Goal: Contribute content: Add original content to the website for others to see

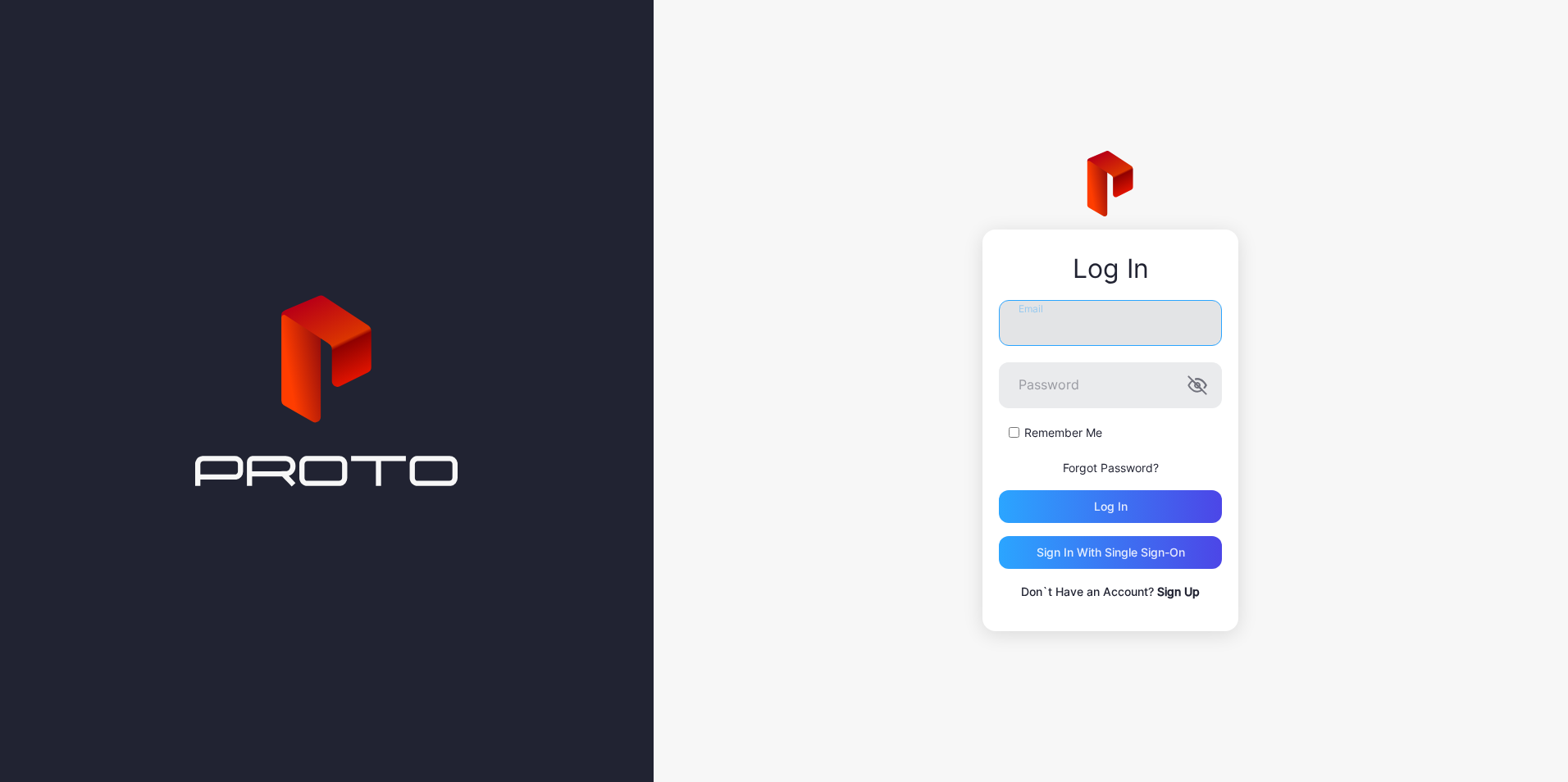
click at [1026, 322] on input "Email" at bounding box center [1110, 322] width 223 height 46
type input "**********"
click at [1096, 503] on div "Log in" at bounding box center [1110, 506] width 34 height 13
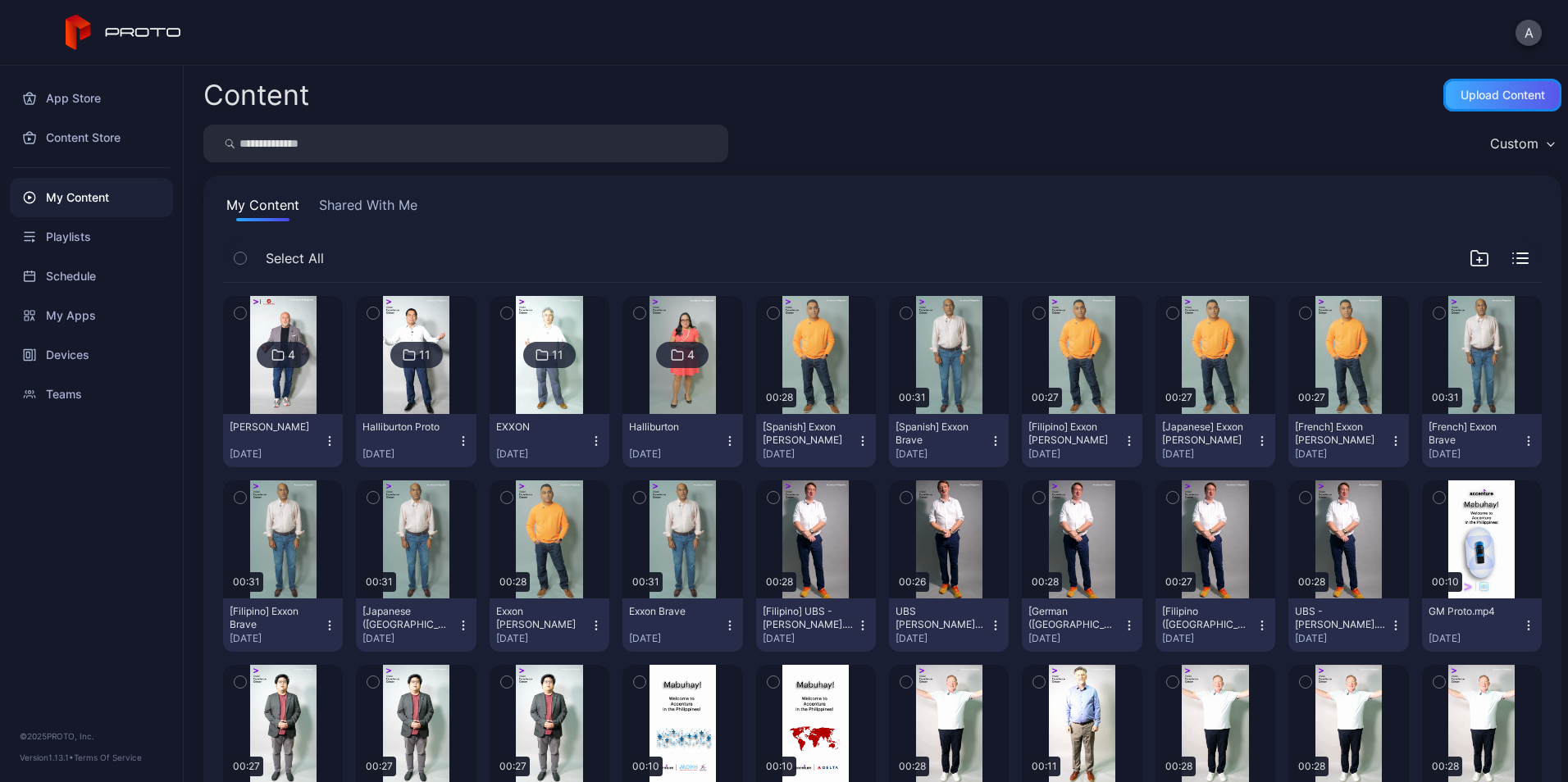
click at [1458, 88] on div "Upload Content" at bounding box center [1502, 95] width 118 height 33
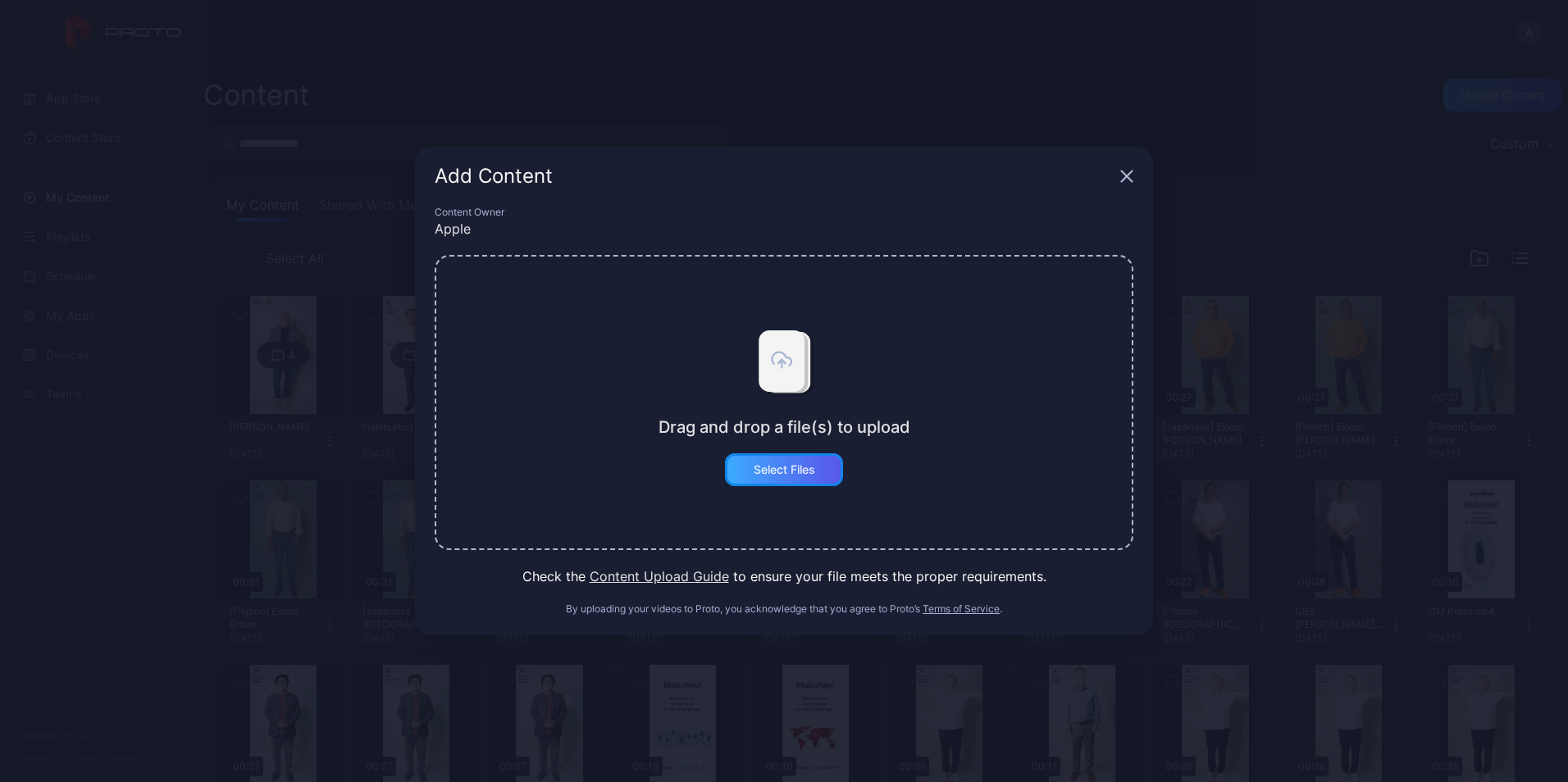
click at [803, 460] on div "Select Files" at bounding box center [783, 470] width 118 height 33
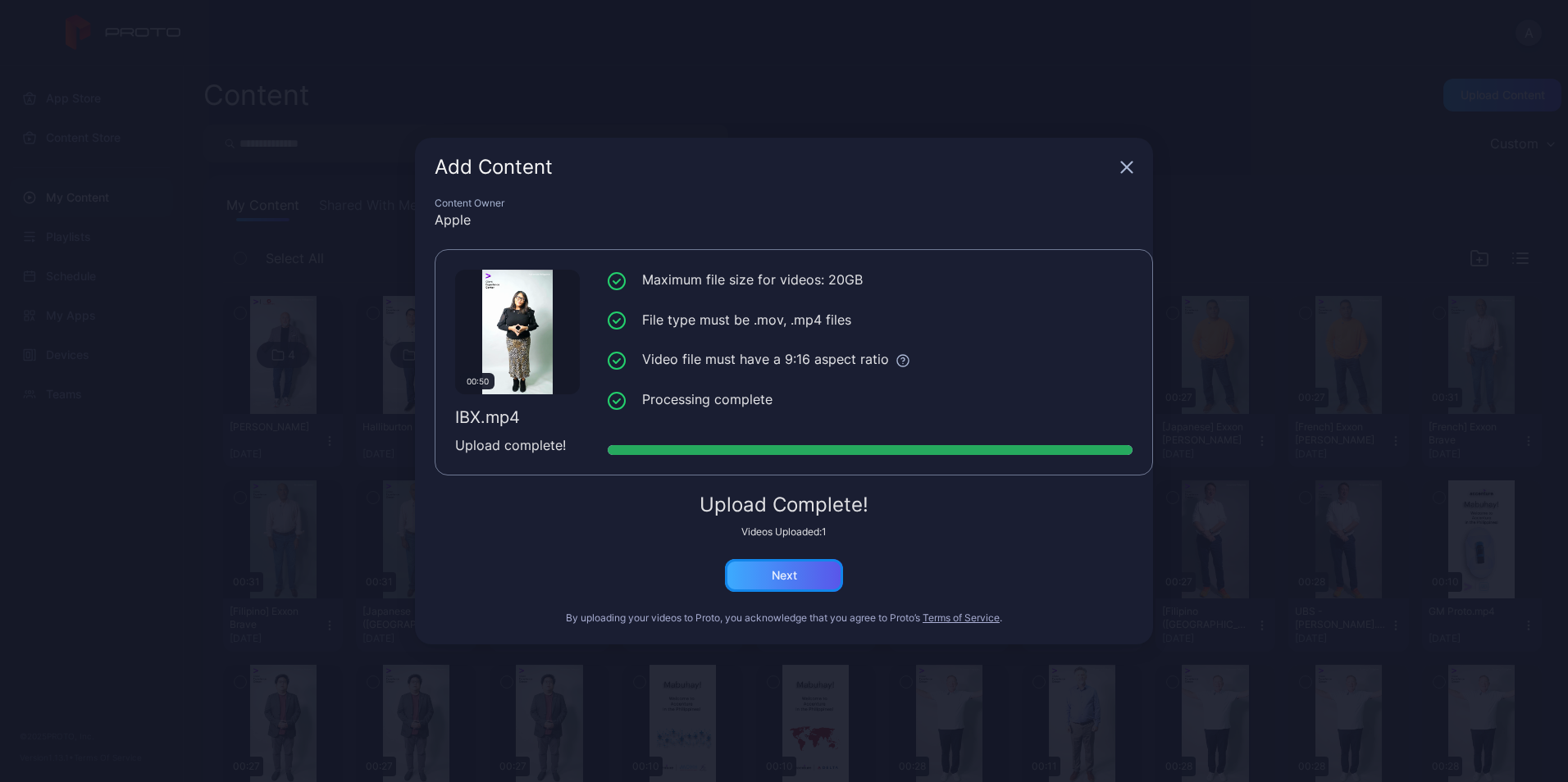
click at [805, 582] on div "Next" at bounding box center [783, 576] width 118 height 33
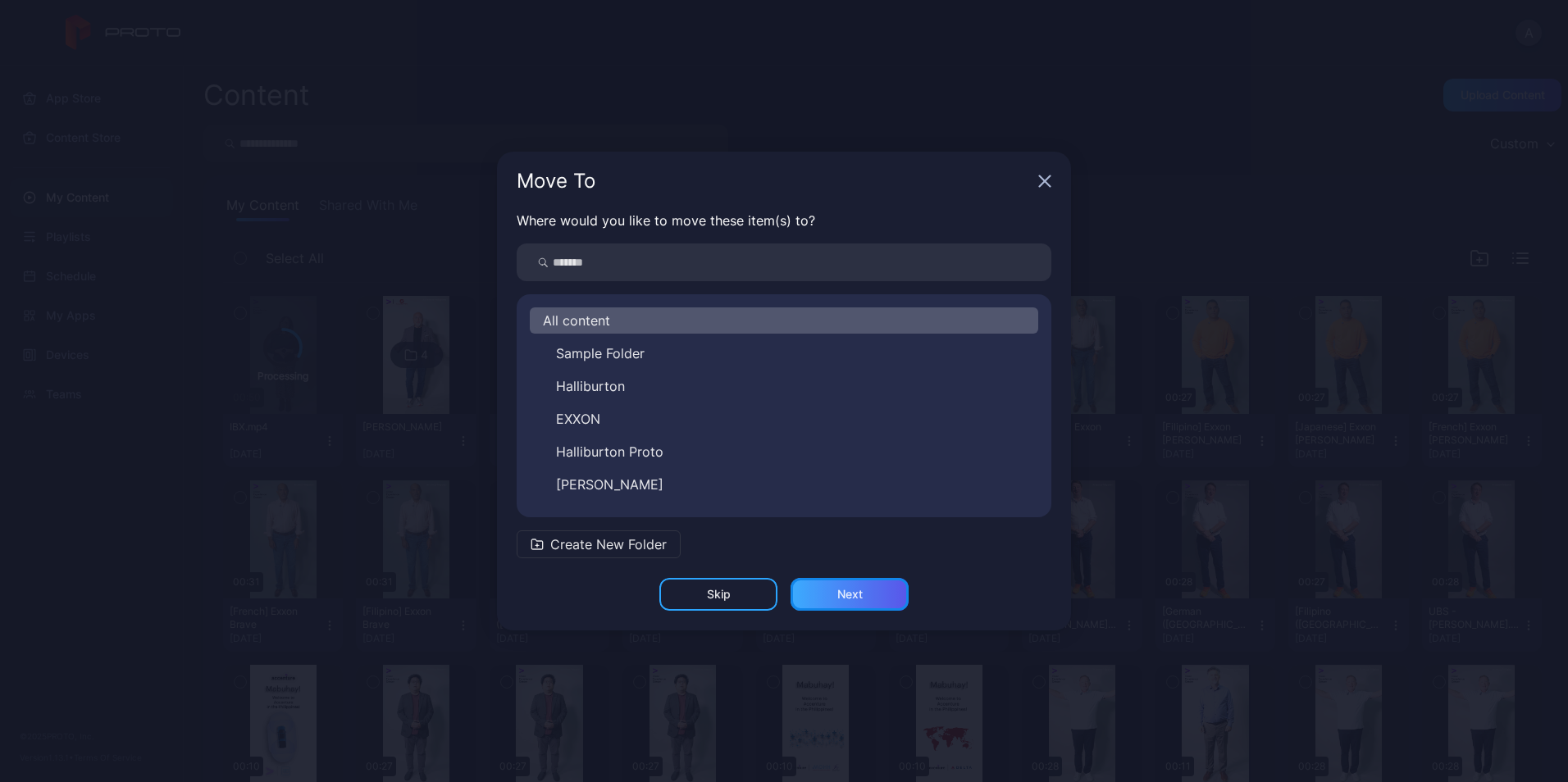
click at [856, 590] on div "Next" at bounding box center [850, 594] width 25 height 13
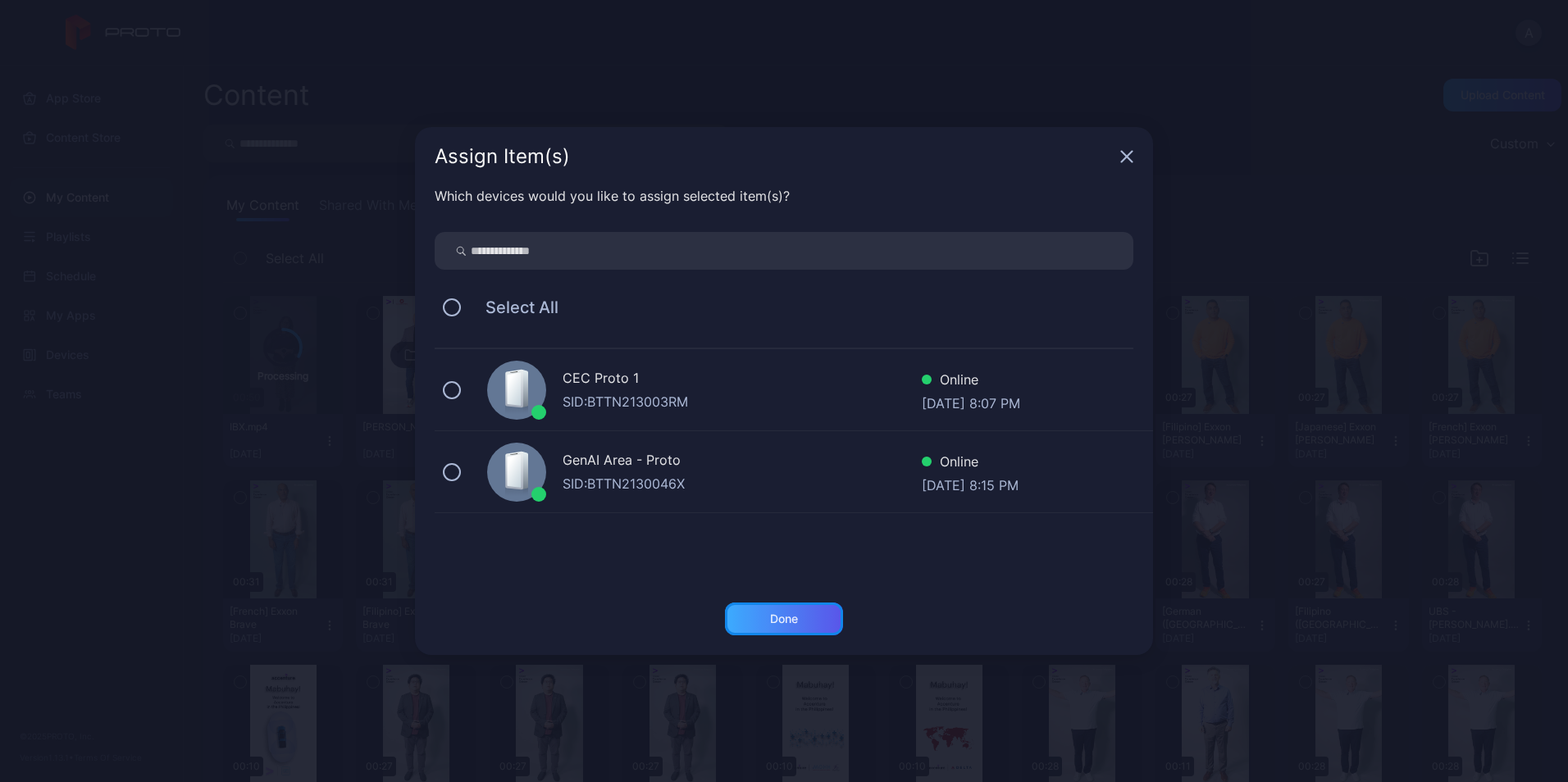
click at [793, 617] on div "Done" at bounding box center [784, 618] width 28 height 13
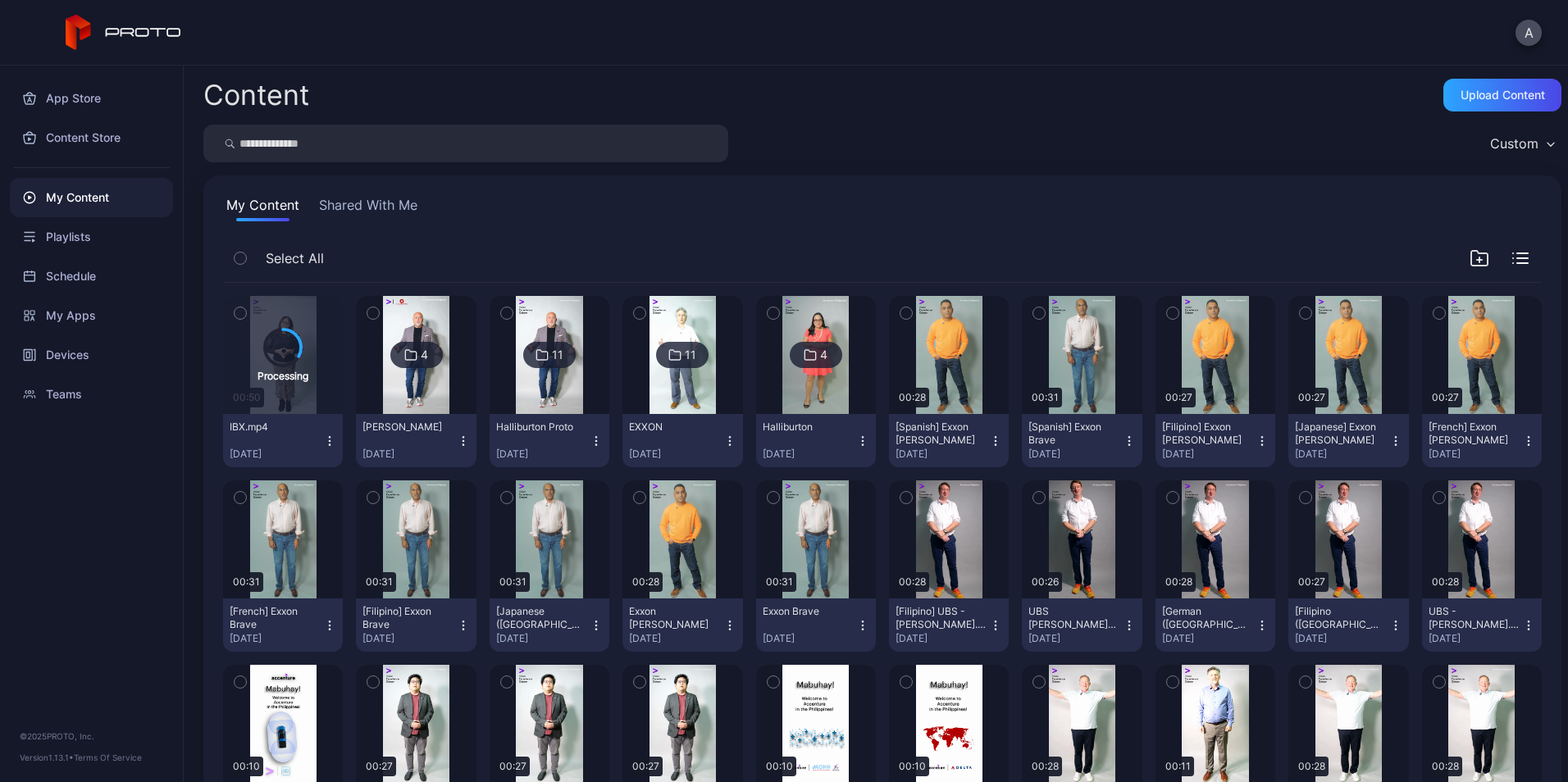
click at [1477, 260] on icon "button" at bounding box center [1479, 260] width 5 height 0
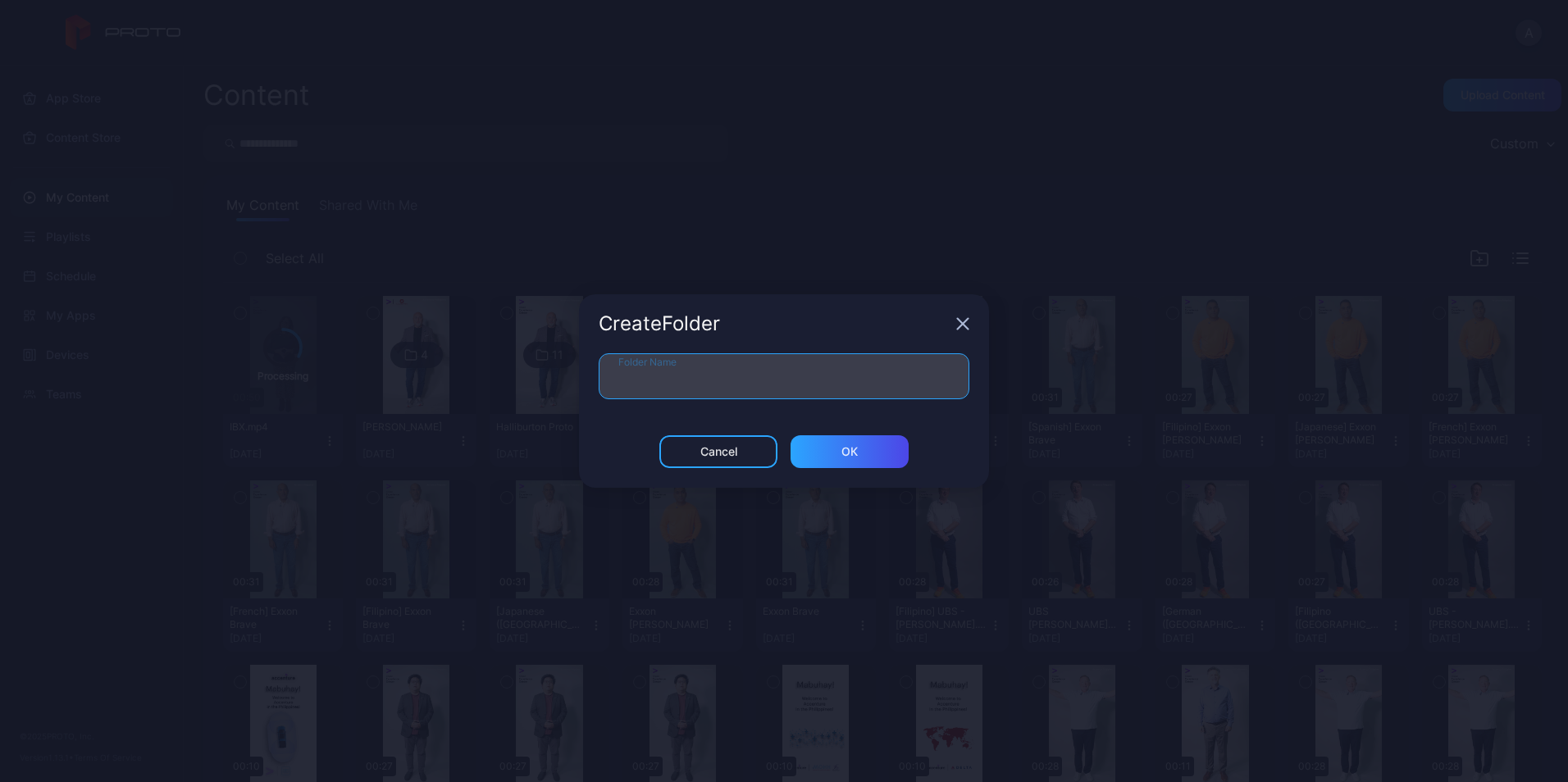
click at [766, 372] on input "Folder Name" at bounding box center [784, 376] width 371 height 46
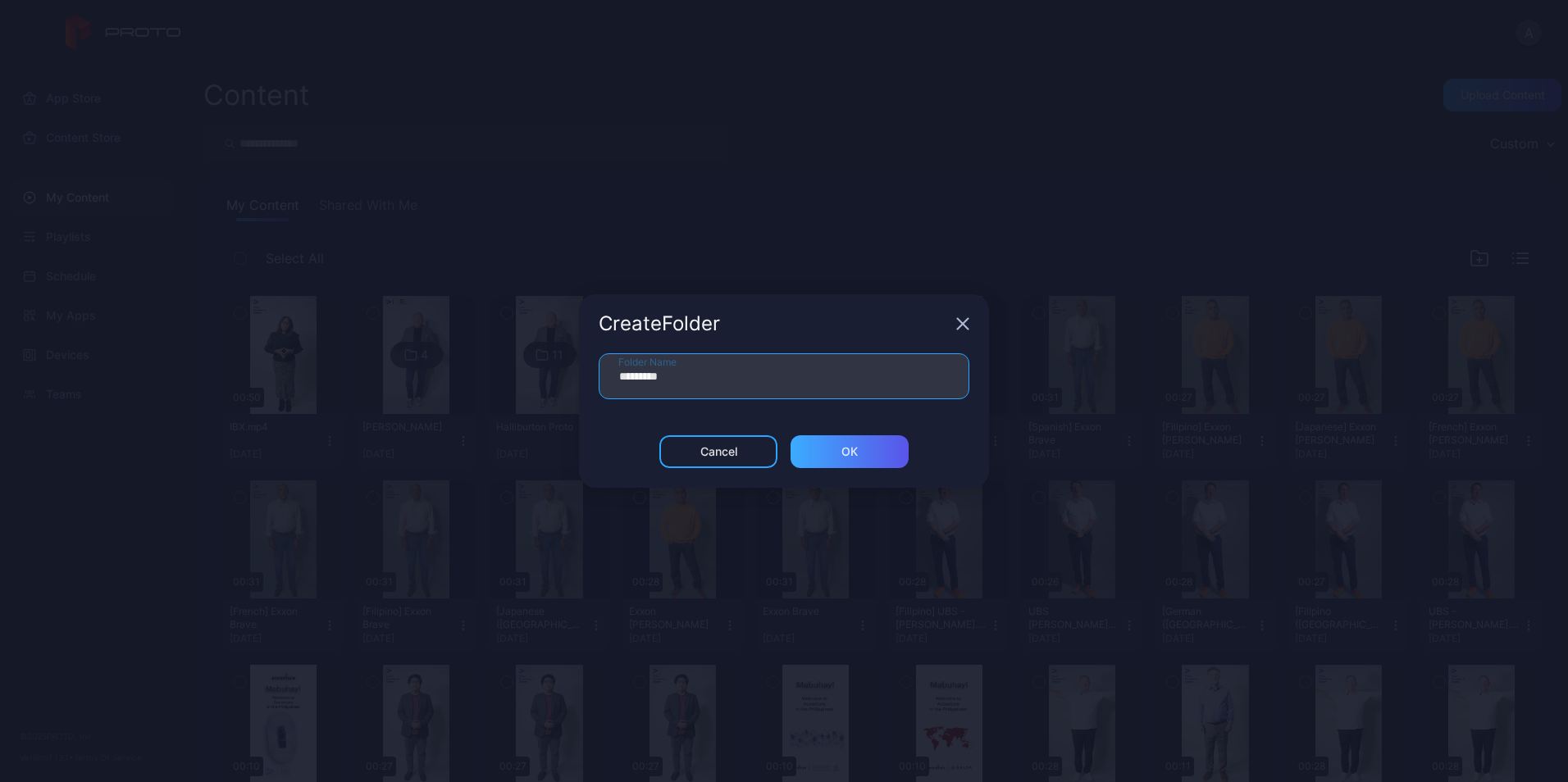
type input "*********"
click at [854, 445] on div "ОК" at bounding box center [849, 451] width 17 height 13
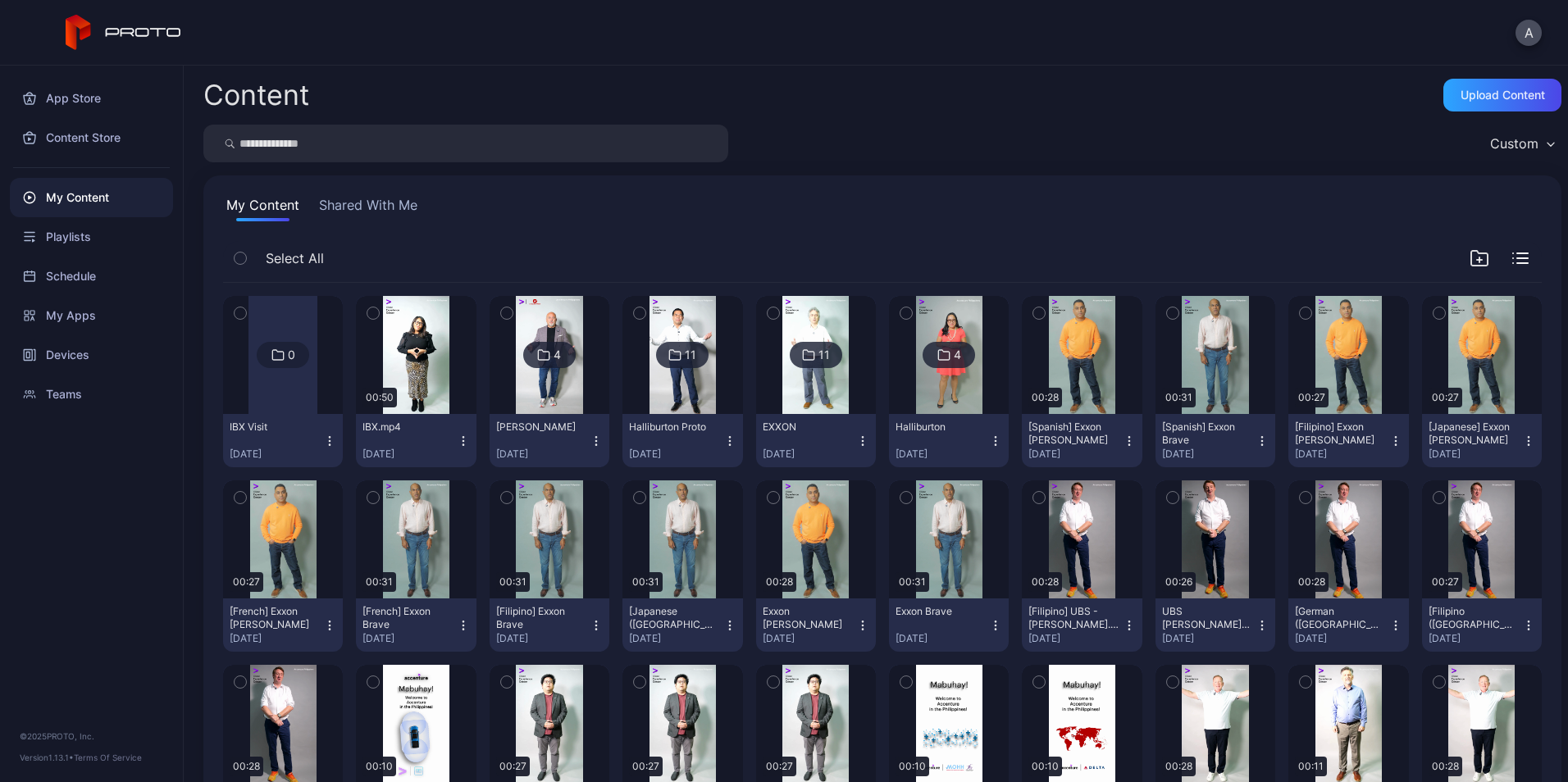
click at [465, 440] on icon "button" at bounding box center [463, 440] width 13 height 13
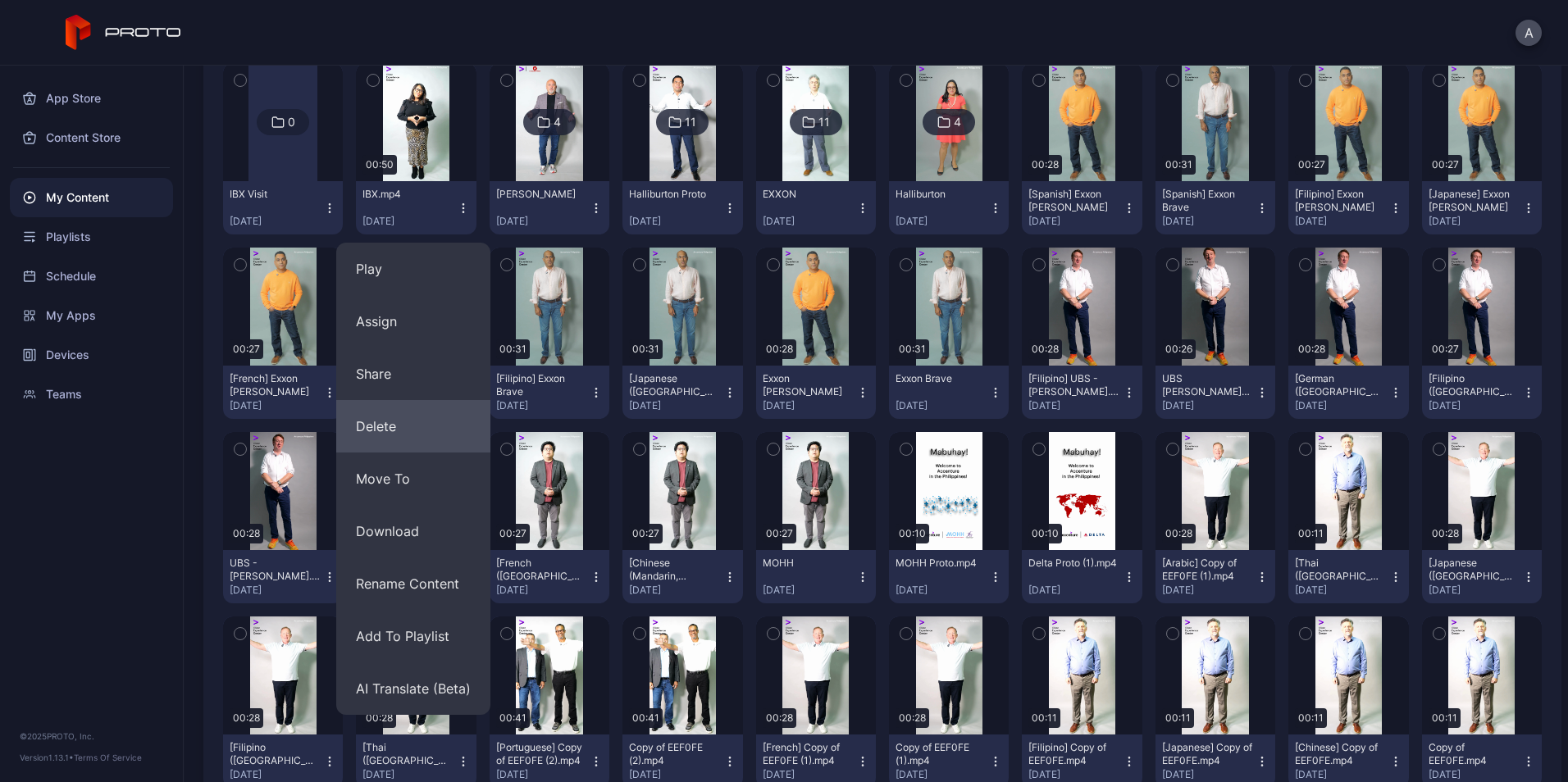
scroll to position [235, 0]
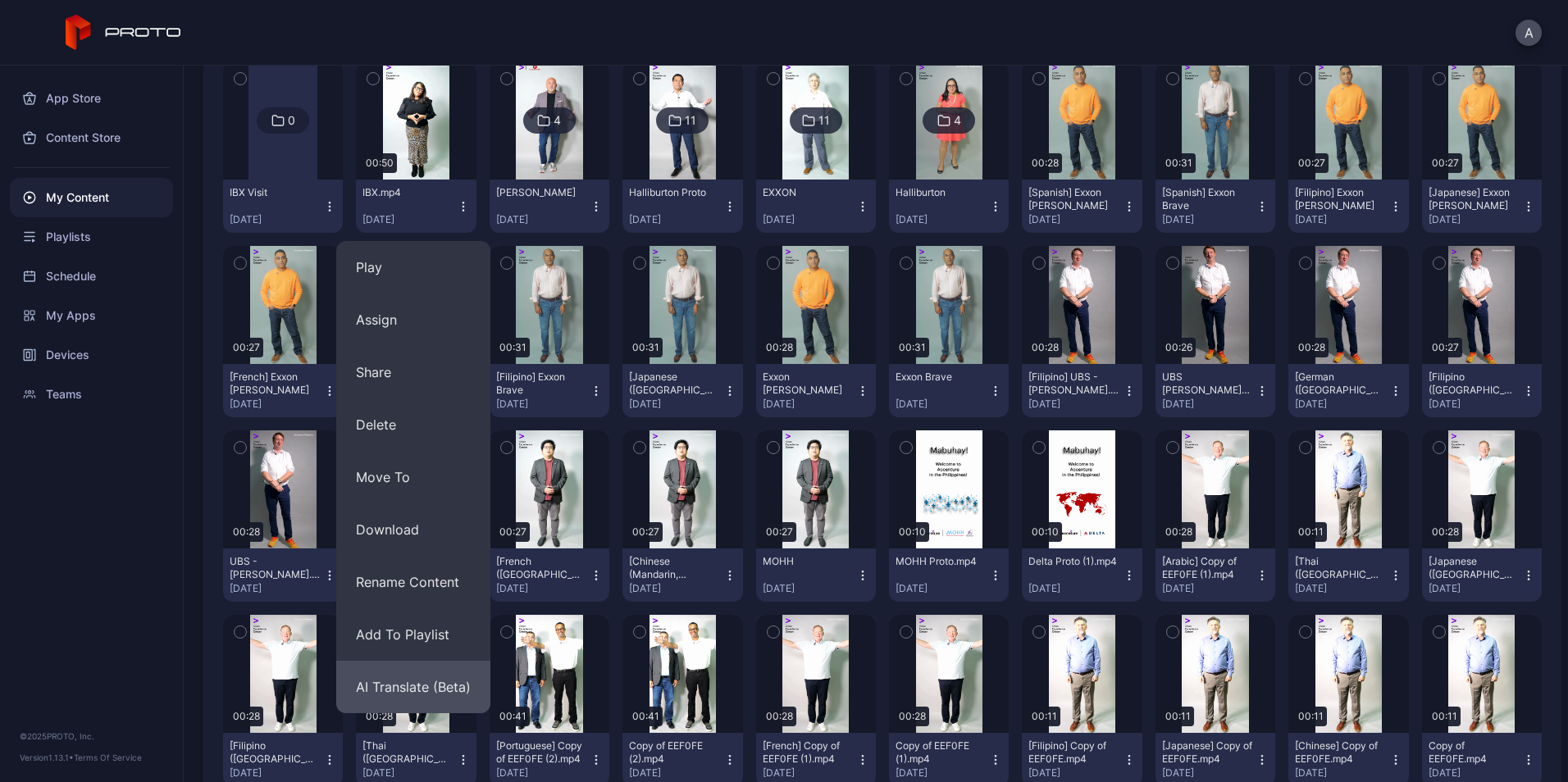
click at [414, 694] on button "AI Translate (Beta)" at bounding box center [413, 688] width 154 height 53
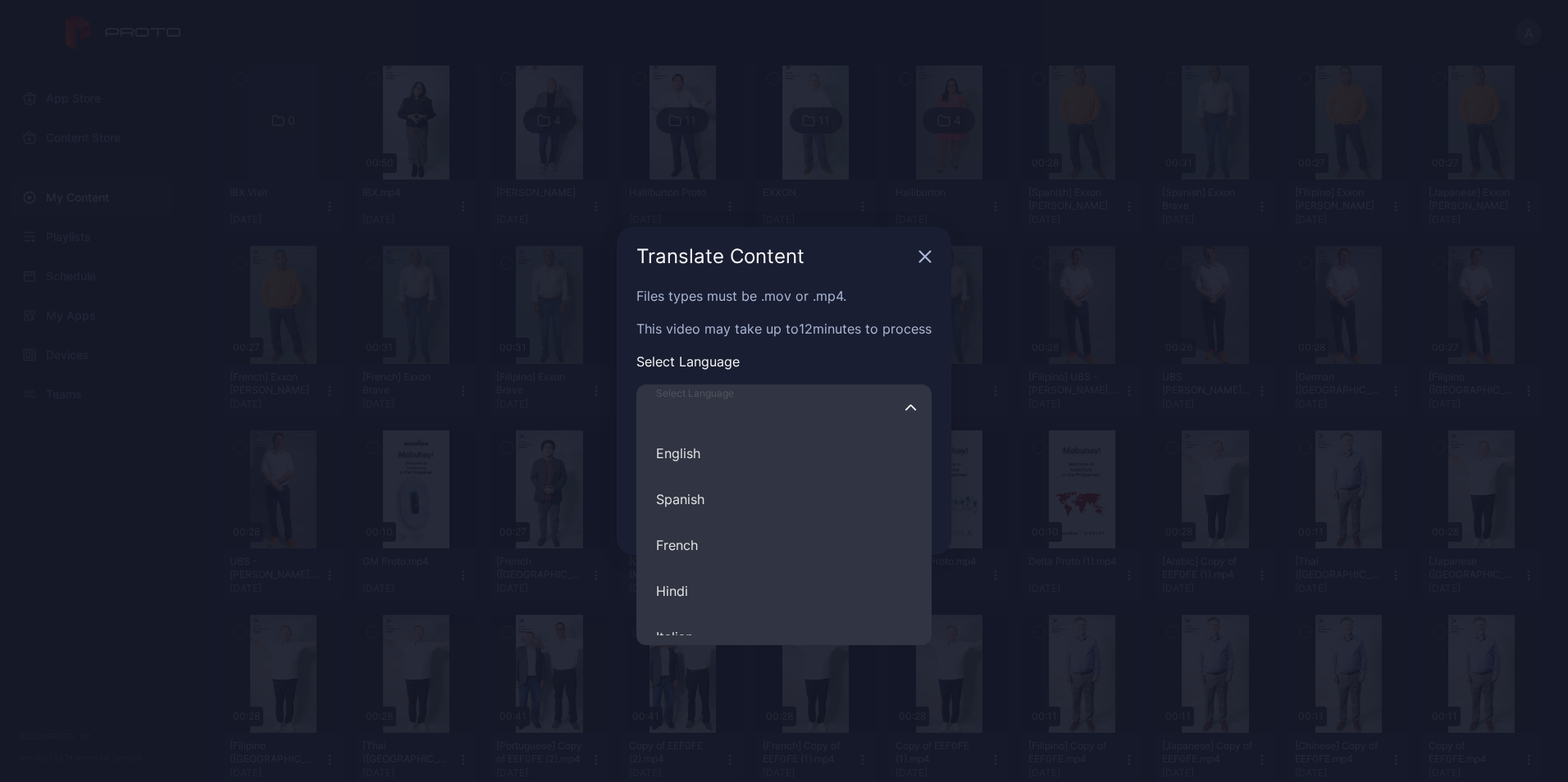
click at [780, 417] on input "Select Language English Spanish French Hindi Italian German Polish Portuguese C…" at bounding box center [783, 407] width 295 height 46
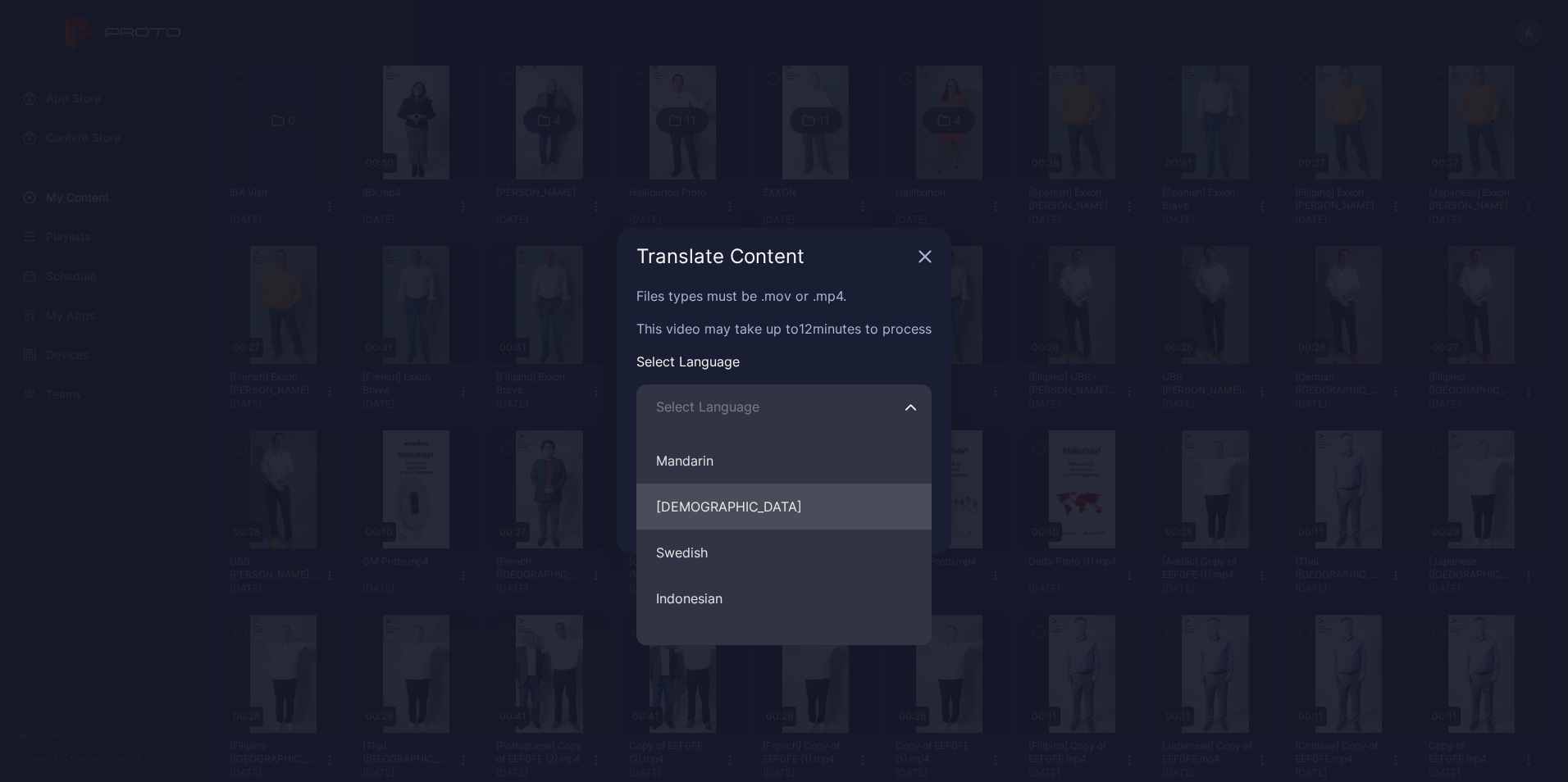
click at [727, 510] on button "Filipino" at bounding box center [783, 506] width 295 height 46
type input "********"
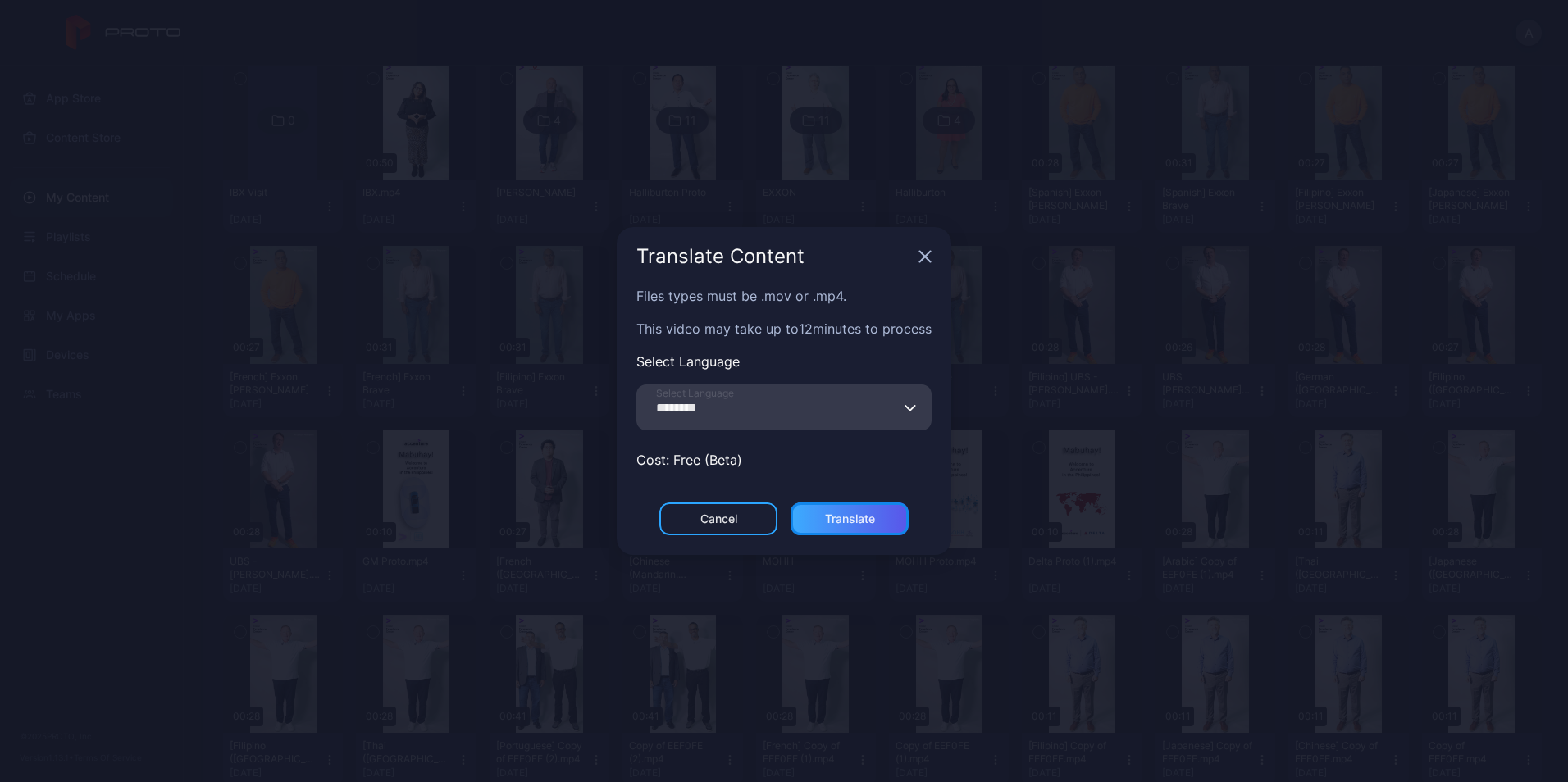
click at [863, 519] on div "Translate" at bounding box center [849, 518] width 50 height 13
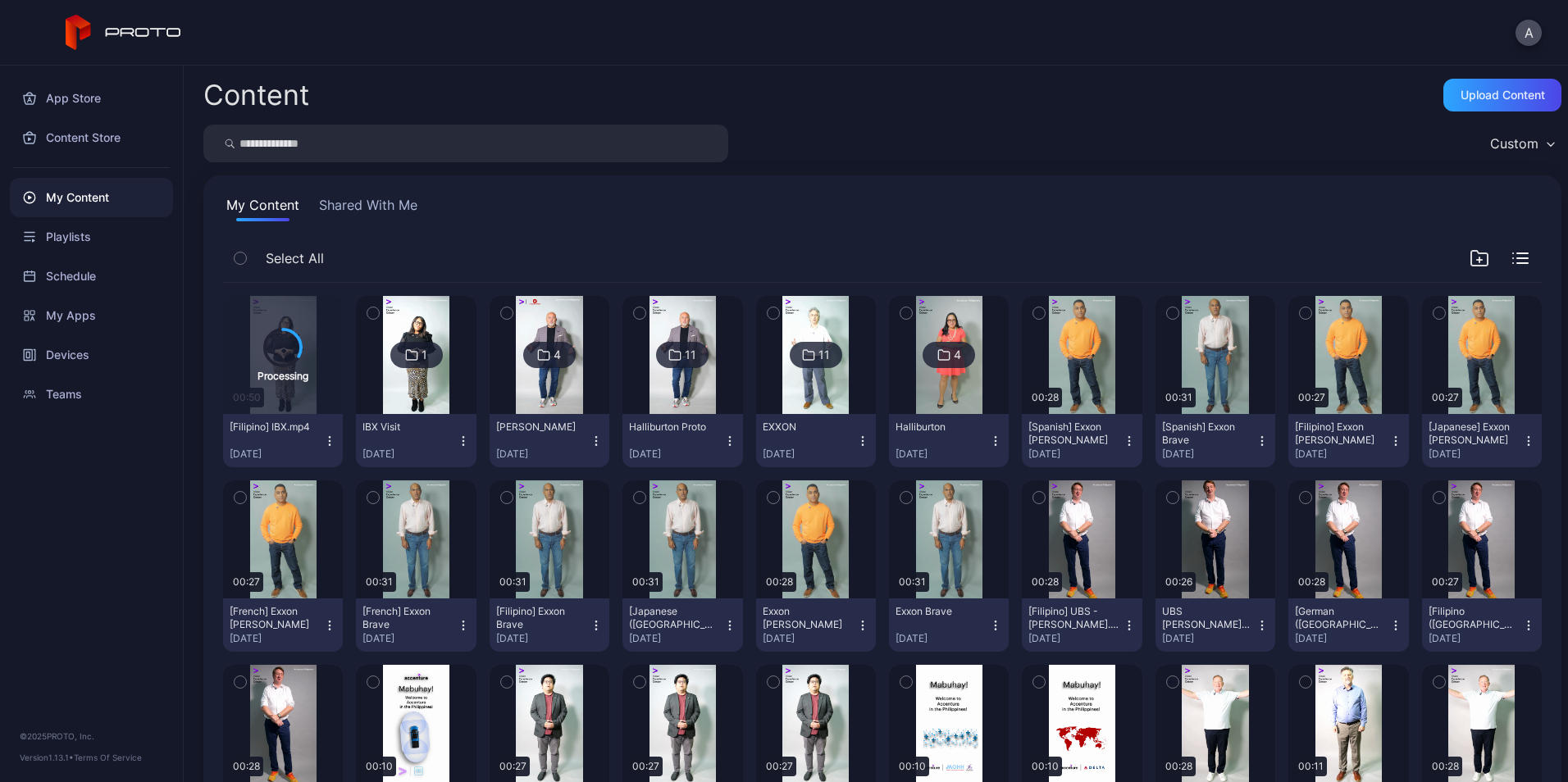
drag, startPoint x: 262, startPoint y: 392, endPoint x: 413, endPoint y: 394, distance: 151.0
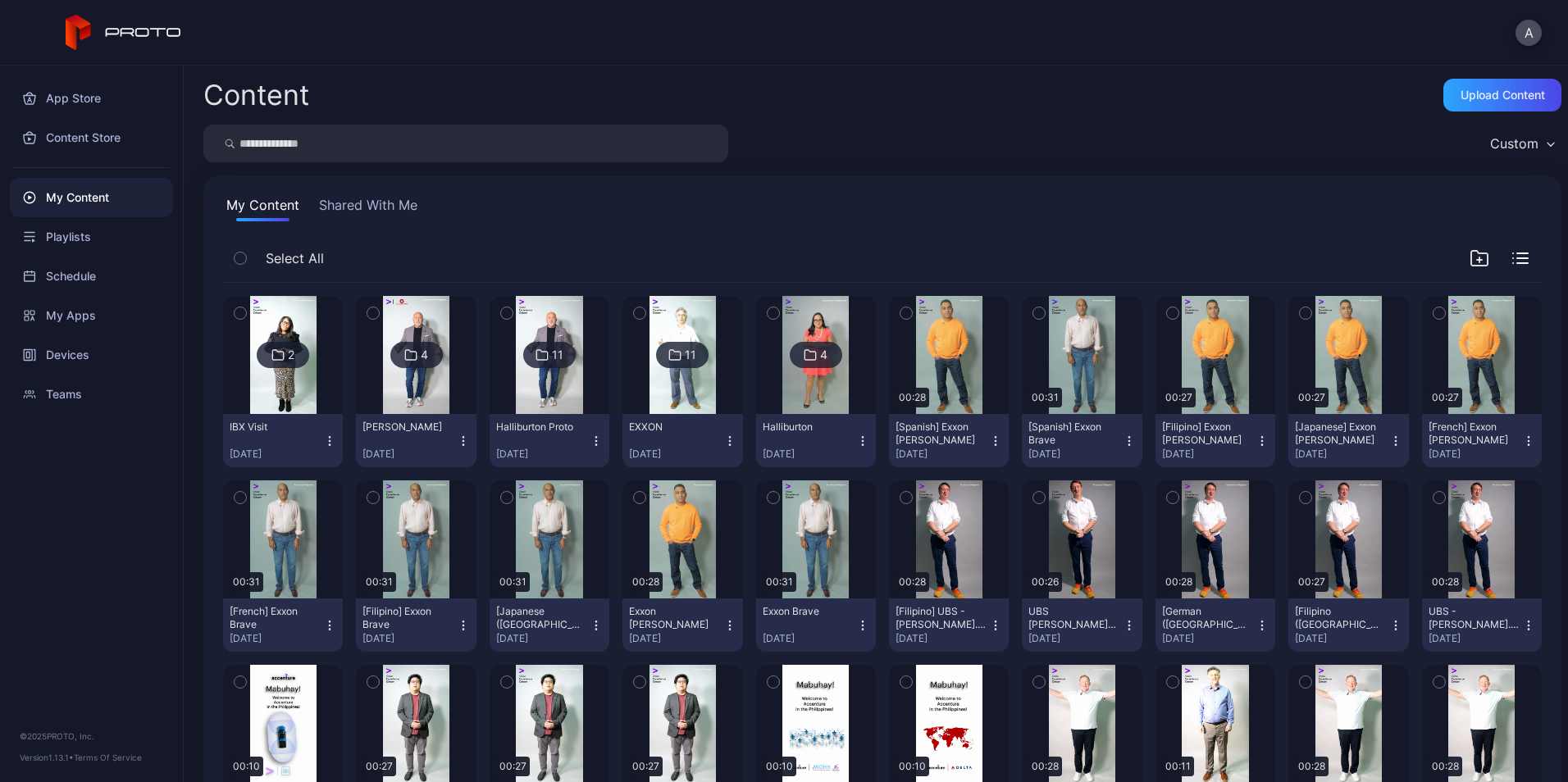
click at [235, 315] on icon "button" at bounding box center [241, 313] width 12 height 19
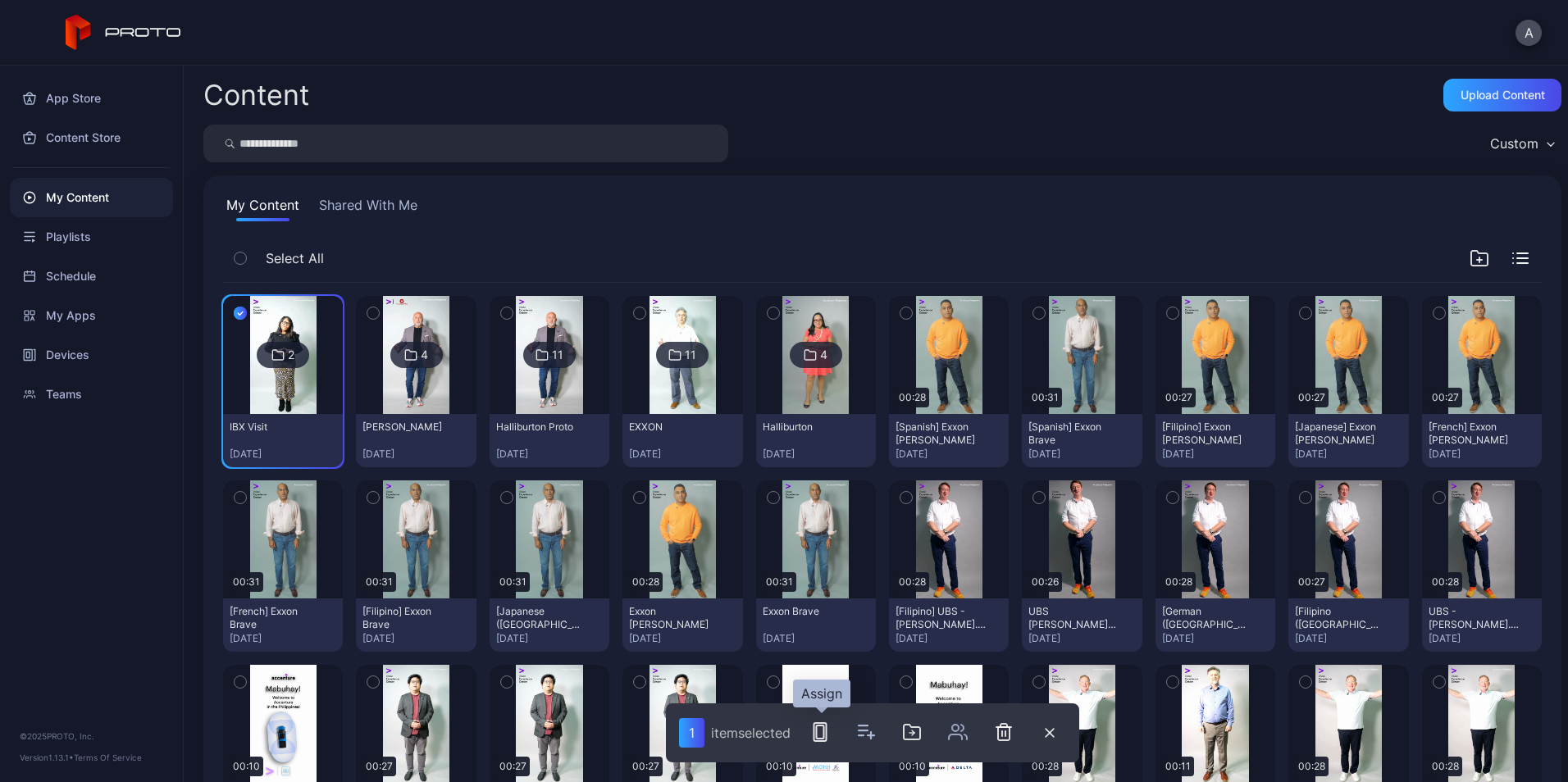
click at [823, 730] on icon "button" at bounding box center [820, 732] width 19 height 19
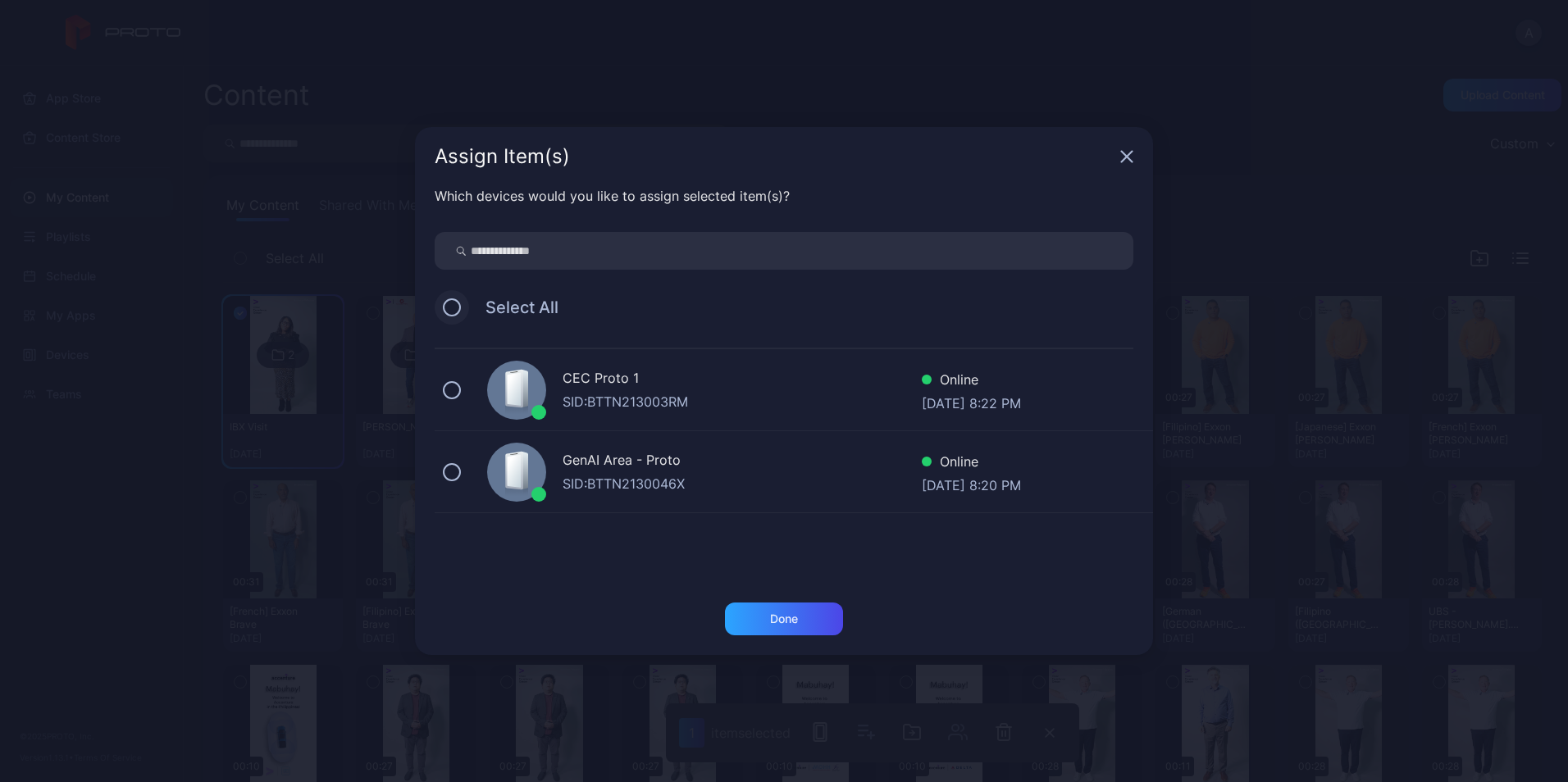
click at [449, 305] on button at bounding box center [452, 308] width 19 height 19
click at [824, 615] on div "Done" at bounding box center [783, 619] width 118 height 33
